Goal: Task Accomplishment & Management: Complete application form

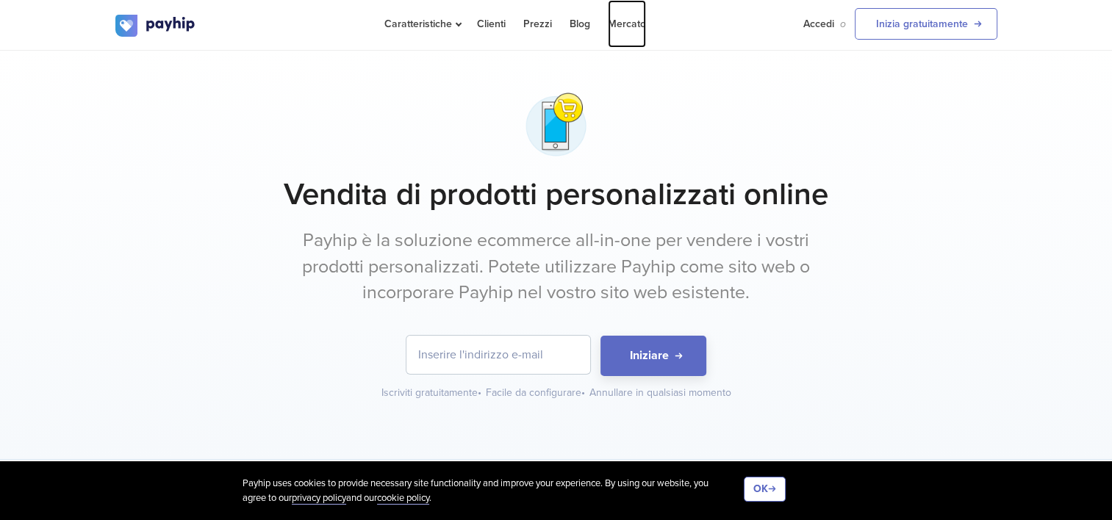
click at [614, 19] on link "Mercato" at bounding box center [627, 24] width 38 height 48
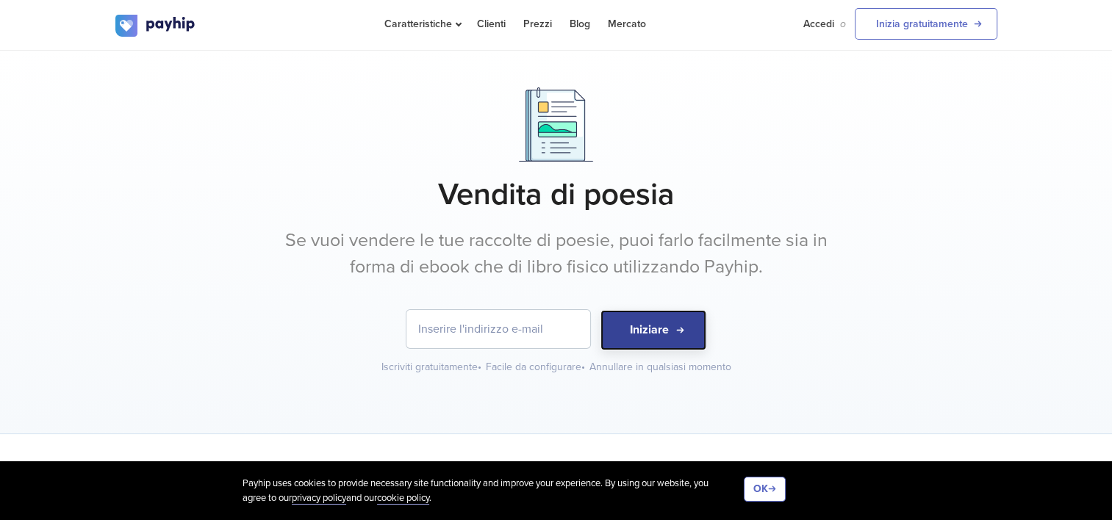
click at [637, 323] on button "Iniziare" at bounding box center [653, 330] width 106 height 40
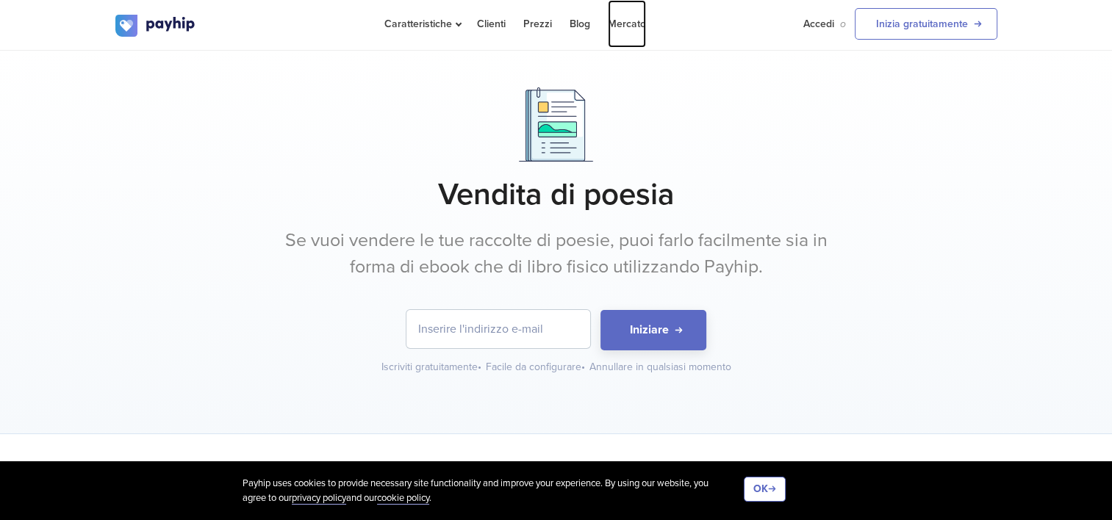
click at [625, 25] on link "Mercato" at bounding box center [627, 24] width 38 height 48
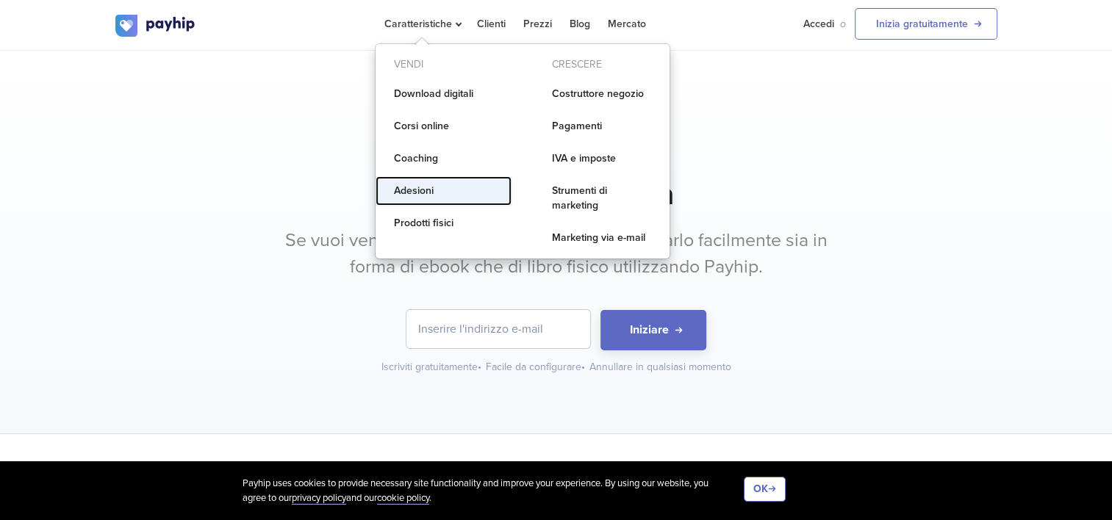
click at [418, 184] on link "Adesioni" at bounding box center [444, 190] width 136 height 29
